Goal: Task Accomplishment & Management: Manage account settings

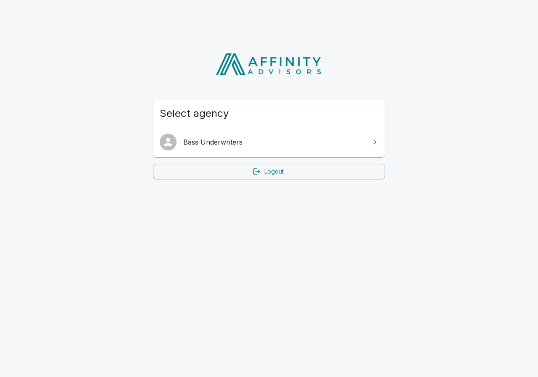
click at [163, 112] on span "Select agency" at bounding box center [269, 113] width 219 height 13
click at [208, 116] on span "Select agency" at bounding box center [269, 113] width 219 height 13
click at [176, 119] on span "Select agency" at bounding box center [269, 113] width 219 height 13
click at [152, 116] on div "Select agency Bass Underwriters Logout" at bounding box center [269, 112] width 252 height 156
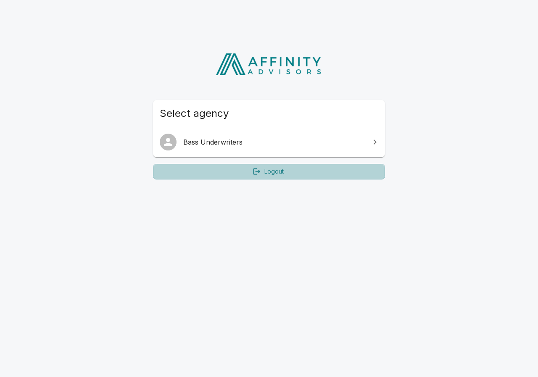
click at [241, 172] on link "Logout" at bounding box center [269, 172] width 232 height 16
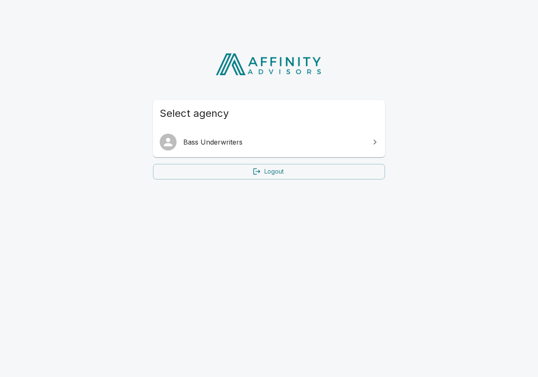
click at [281, 172] on link "Logout" at bounding box center [269, 172] width 232 height 16
